Goal: Find specific page/section: Find specific page/section

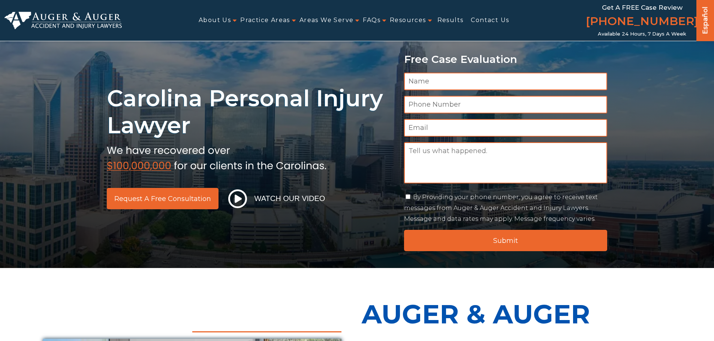
scroll to position [150, 0]
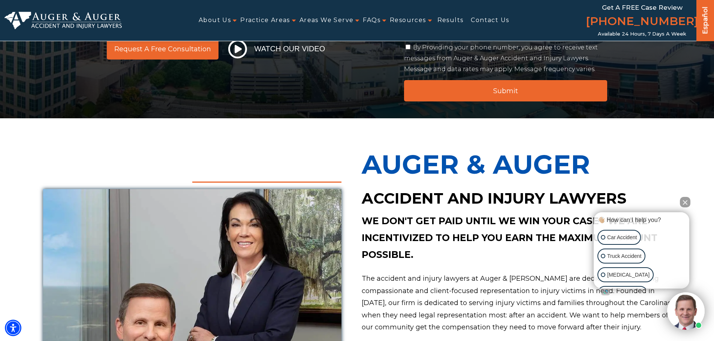
click at [685, 201] on button "Close Intaker Chat Widget" at bounding box center [685, 202] width 10 height 10
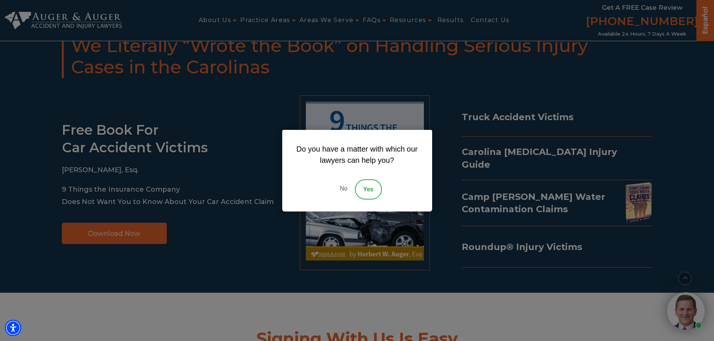
scroll to position [0, 0]
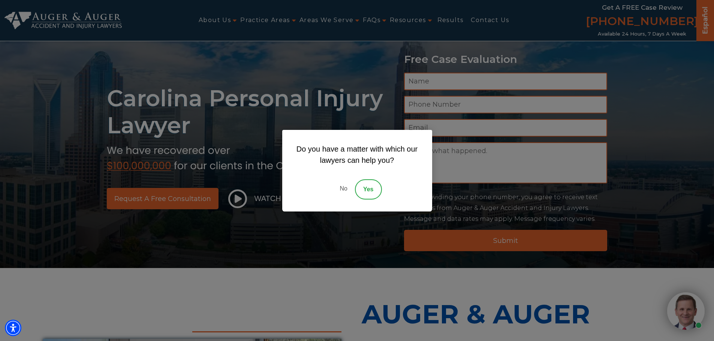
click at [341, 191] on link "No" at bounding box center [343, 189] width 22 height 20
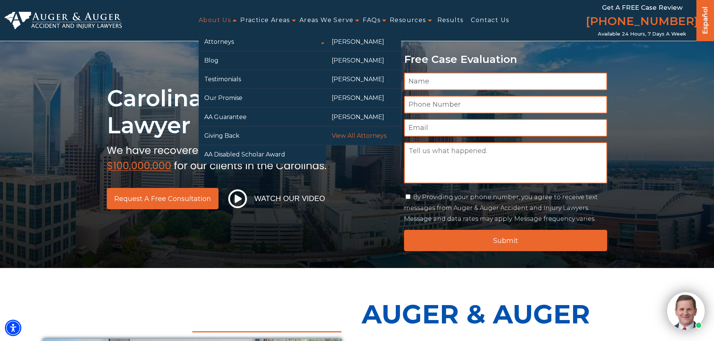
click at [357, 135] on link "View All Attorneys" at bounding box center [363, 136] width 75 height 18
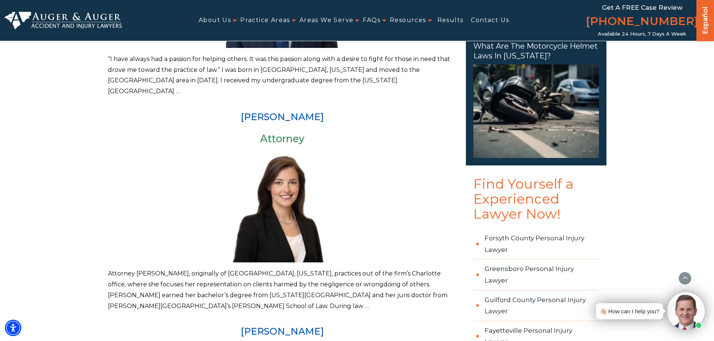
scroll to position [637, 0]
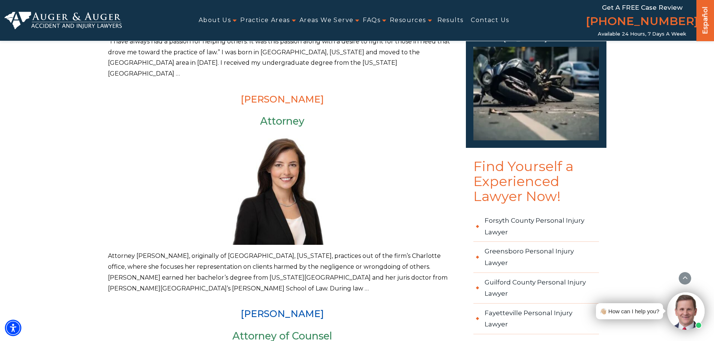
click at [276, 94] on link "[PERSON_NAME]" at bounding box center [282, 99] width 83 height 11
